Goal: Task Accomplishment & Management: Use online tool/utility

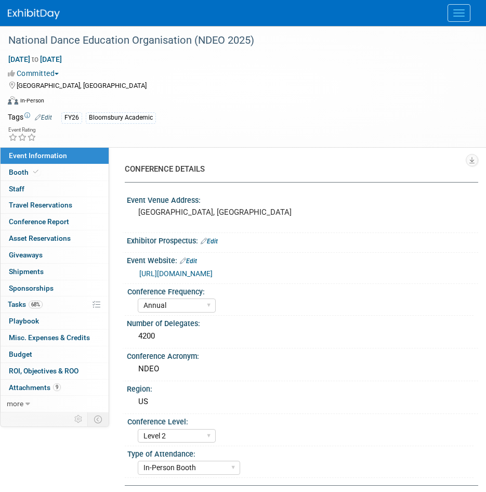
select select "Annual"
select select "Level 2"
select select "In-Person Booth"
select select "Drama & Performance Studies"
select select "Methuen Drama"
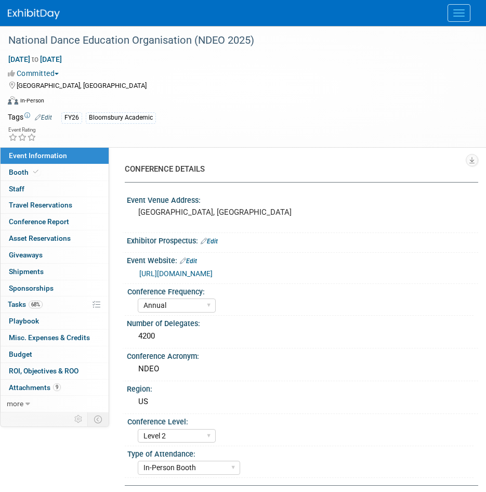
select select "[PERSON_NAME]"
select select "Networking/Commissioning"
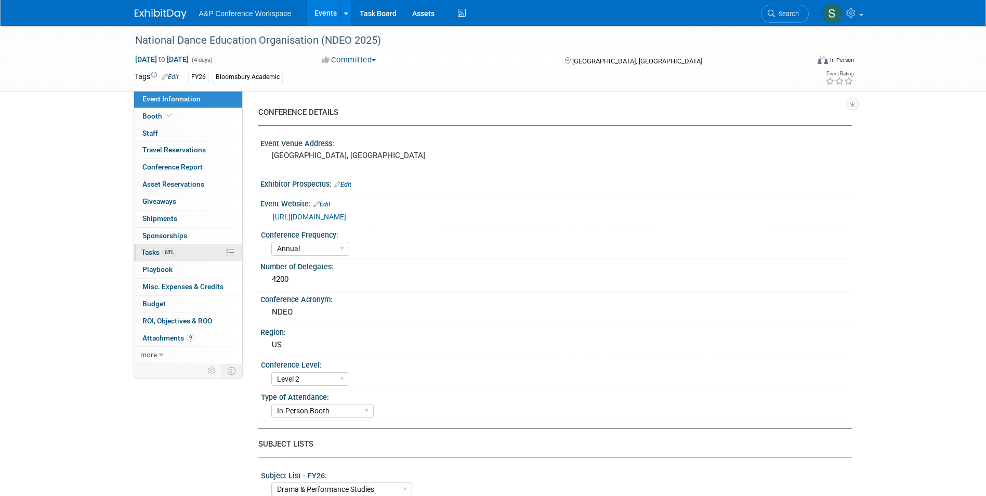
click at [160, 255] on span "Tasks 68%" at bounding box center [158, 252] width 35 height 8
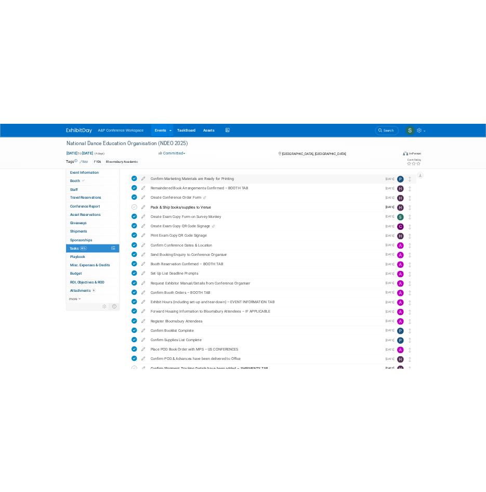
scroll to position [44, 0]
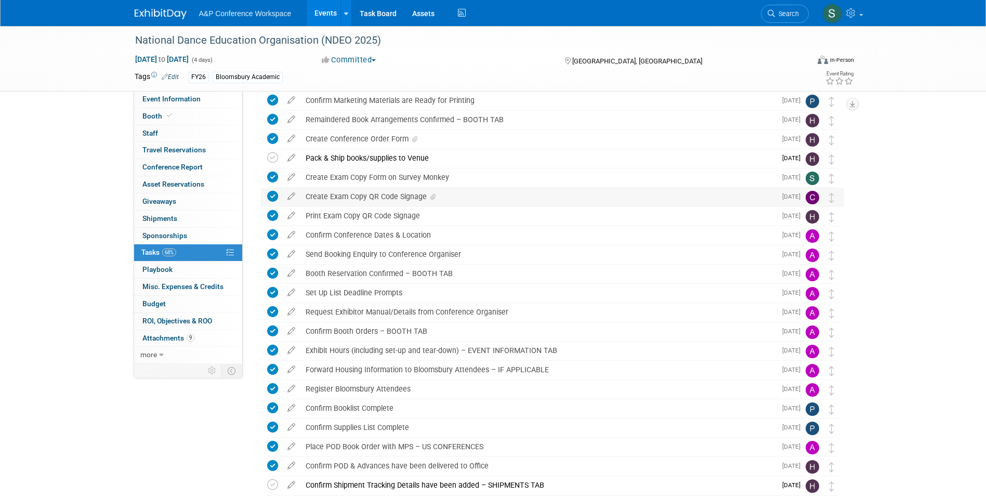
click at [378, 196] on div "Create Exam Copy QR Code Signage" at bounding box center [537, 197] width 475 height 18
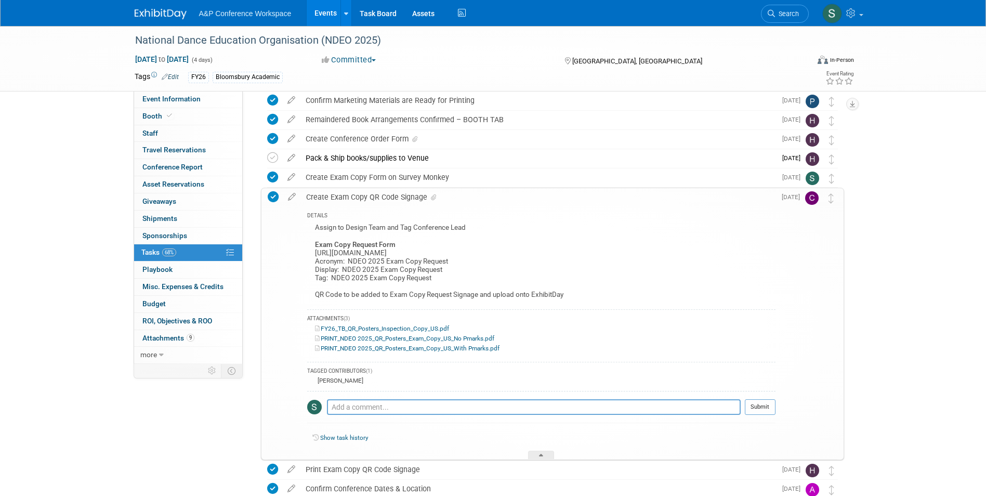
click at [378, 196] on div "Create Exam Copy QR Code Signage" at bounding box center [538, 197] width 474 height 18
